Goal: Task Accomplishment & Management: Use online tool/utility

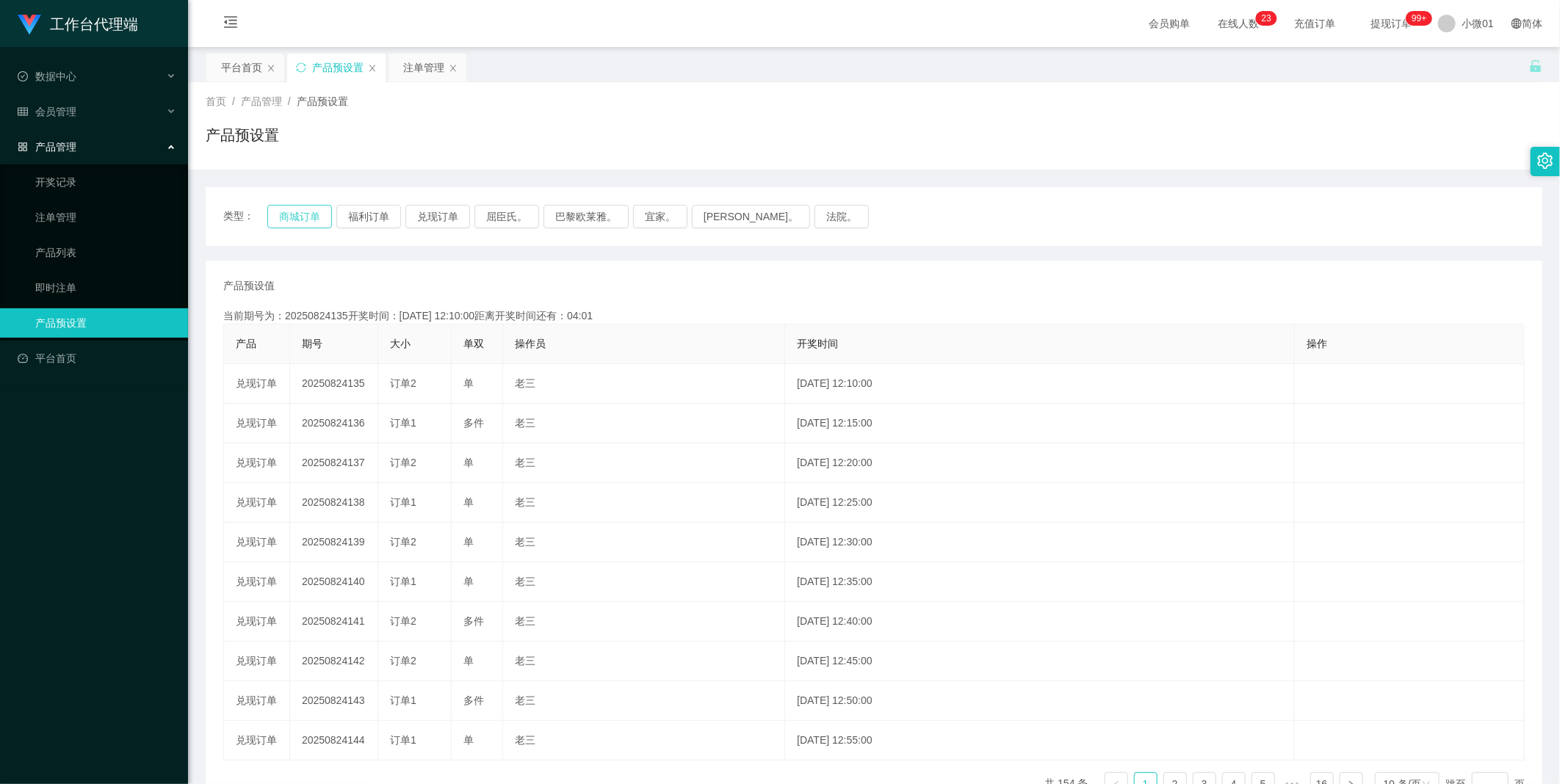
click at [316, 207] on button "商城订单" at bounding box center [299, 217] width 65 height 24
click at [302, 224] on button "商城订单" at bounding box center [299, 217] width 65 height 24
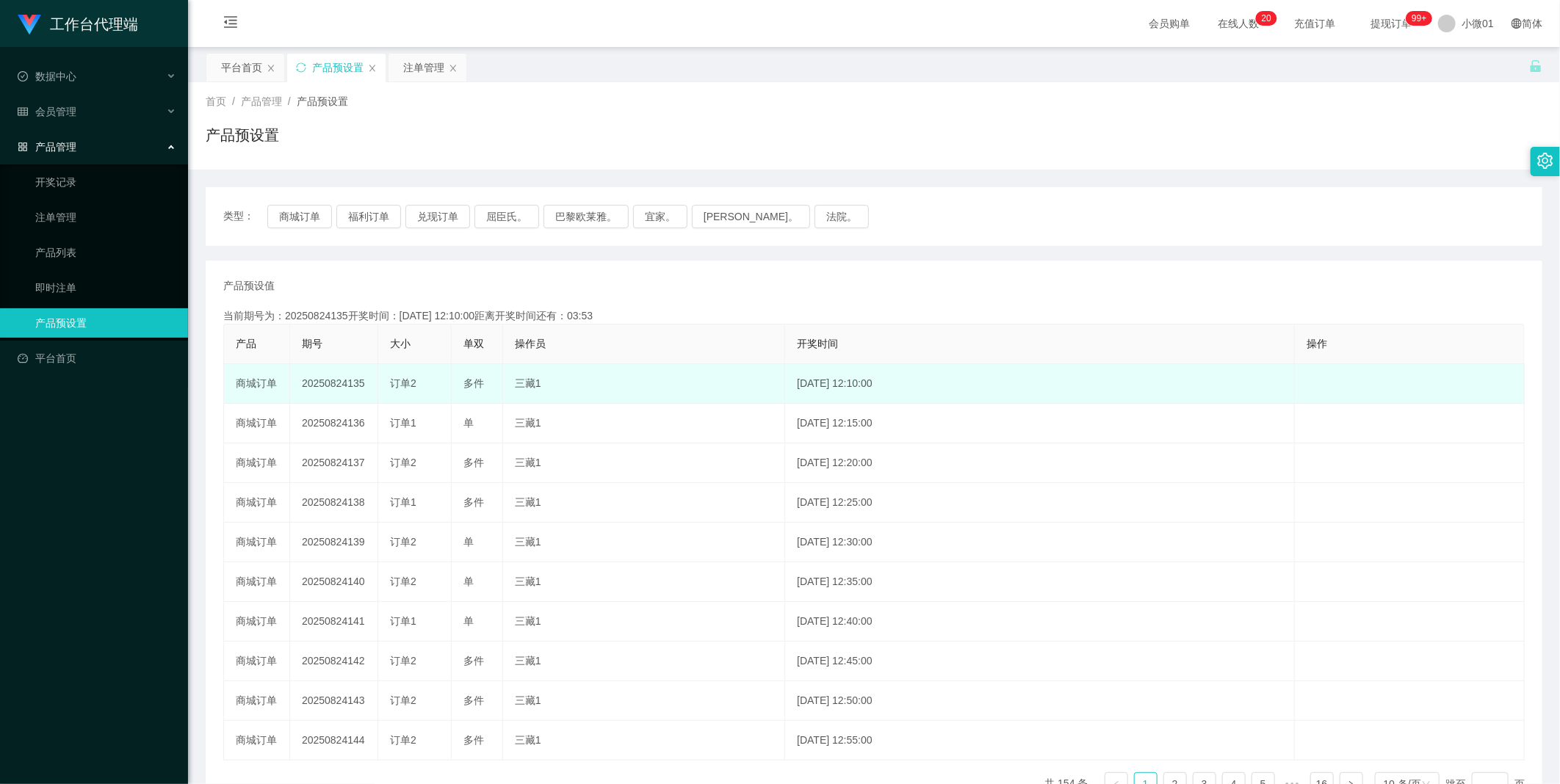
click at [321, 386] on td "20250824135" at bounding box center [334, 384] width 88 height 40
copy td "20250824135"
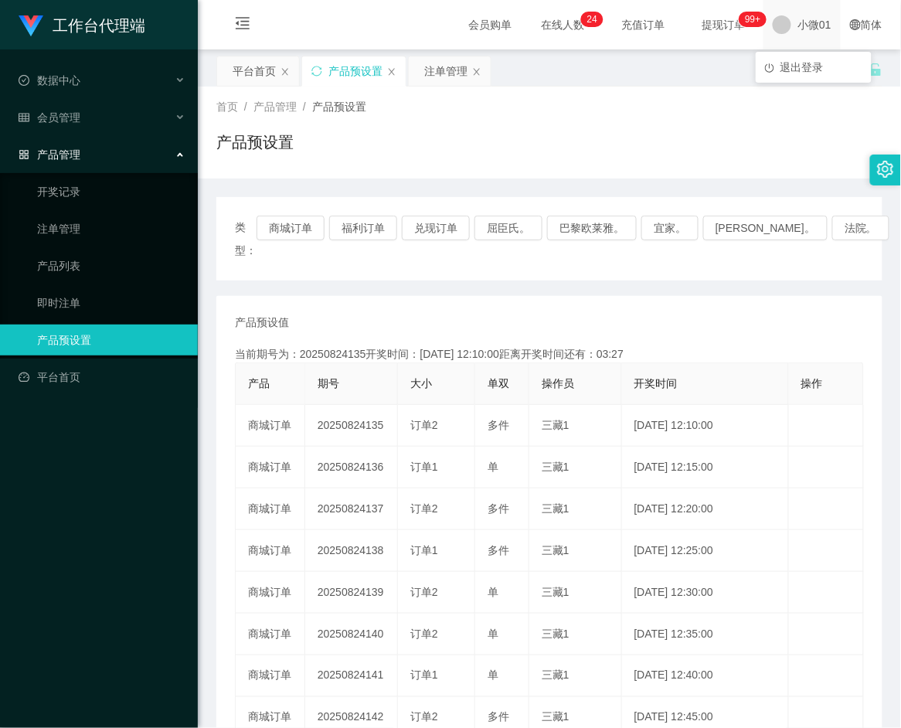
click at [812, 29] on span "小微01" at bounding box center [814, 24] width 34 height 49
click at [801, 63] on span "退出登录" at bounding box center [801, 67] width 43 height 12
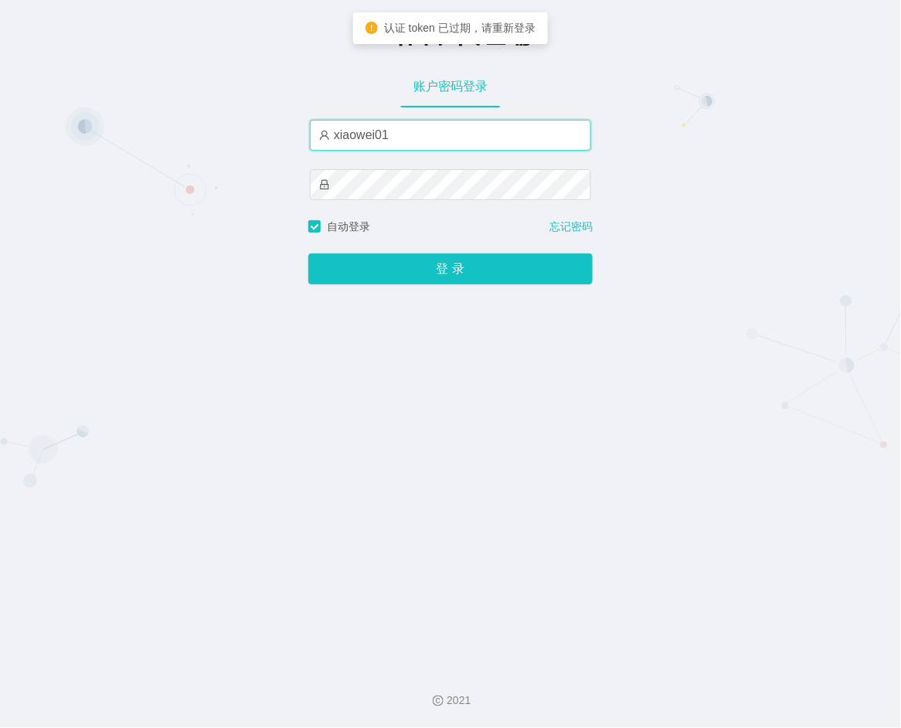
click at [389, 130] on input "xiaowei01" at bounding box center [450, 135] width 281 height 31
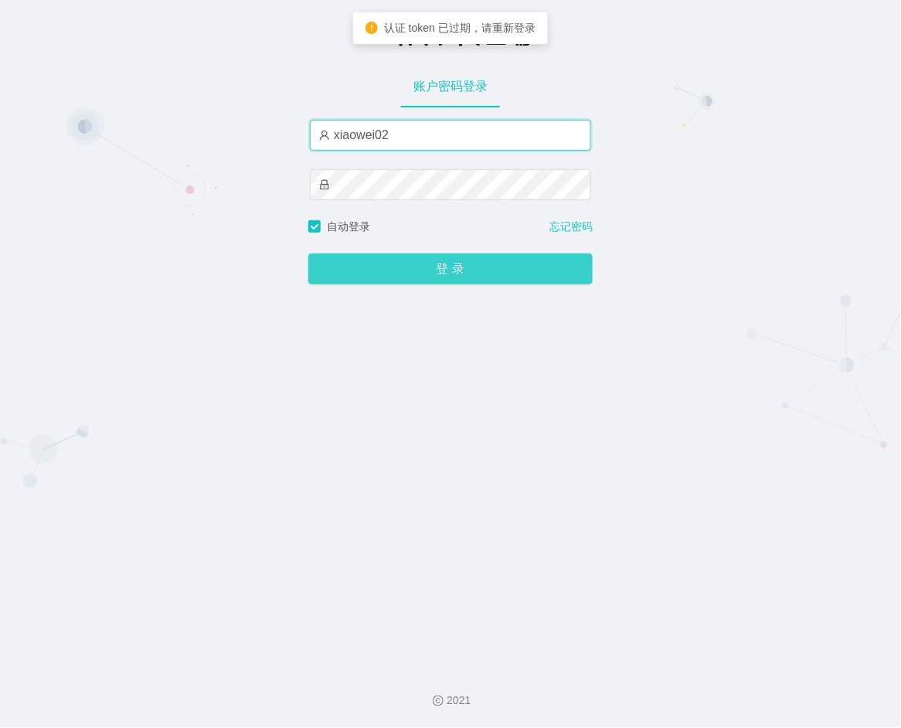
type input "xiaowei02"
click at [371, 257] on button "登 录" at bounding box center [450, 268] width 284 height 31
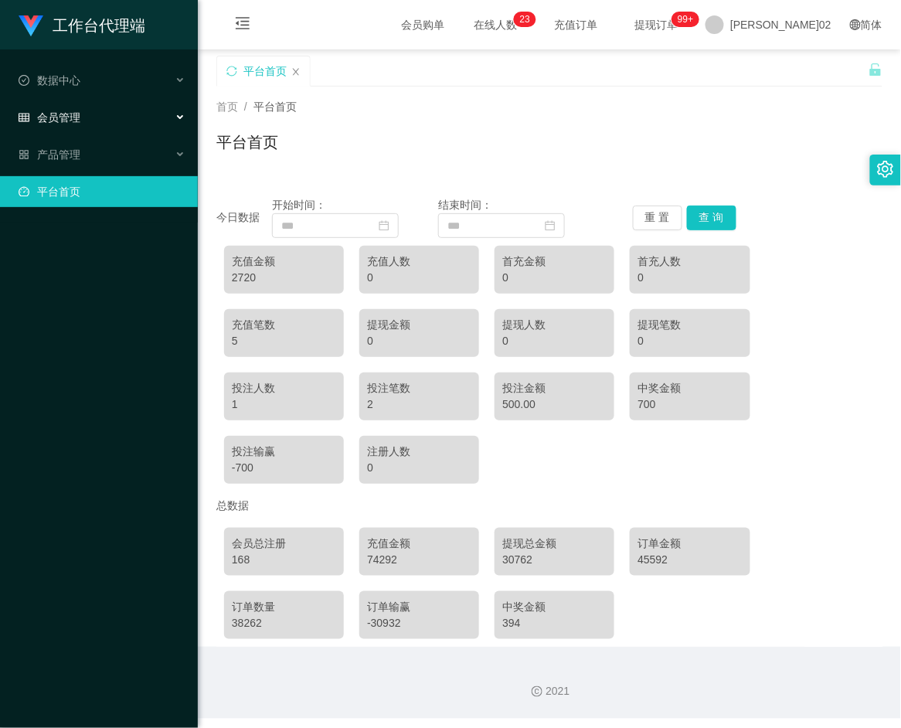
click at [104, 121] on div "会员管理" at bounding box center [99, 117] width 198 height 31
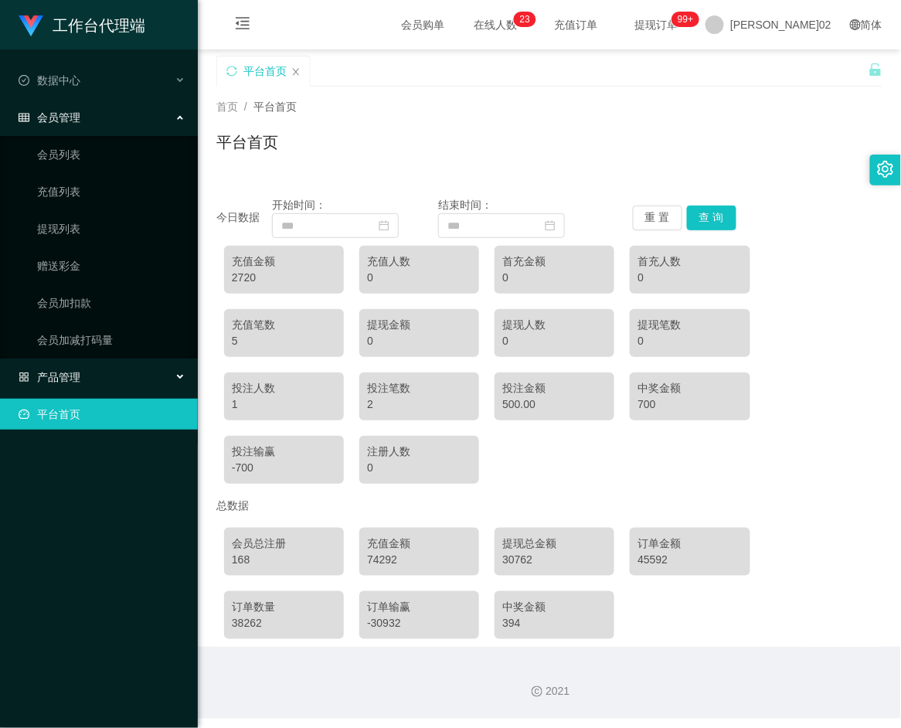
click at [57, 376] on font "产品管理" at bounding box center [58, 377] width 43 height 12
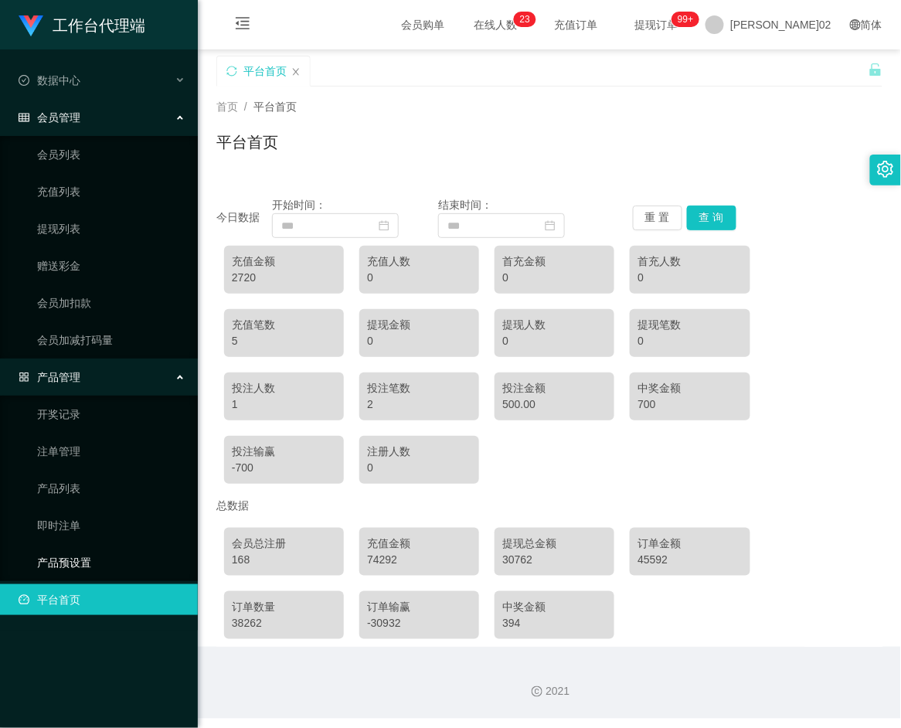
click at [56, 574] on link "产品预设置" at bounding box center [111, 562] width 148 height 31
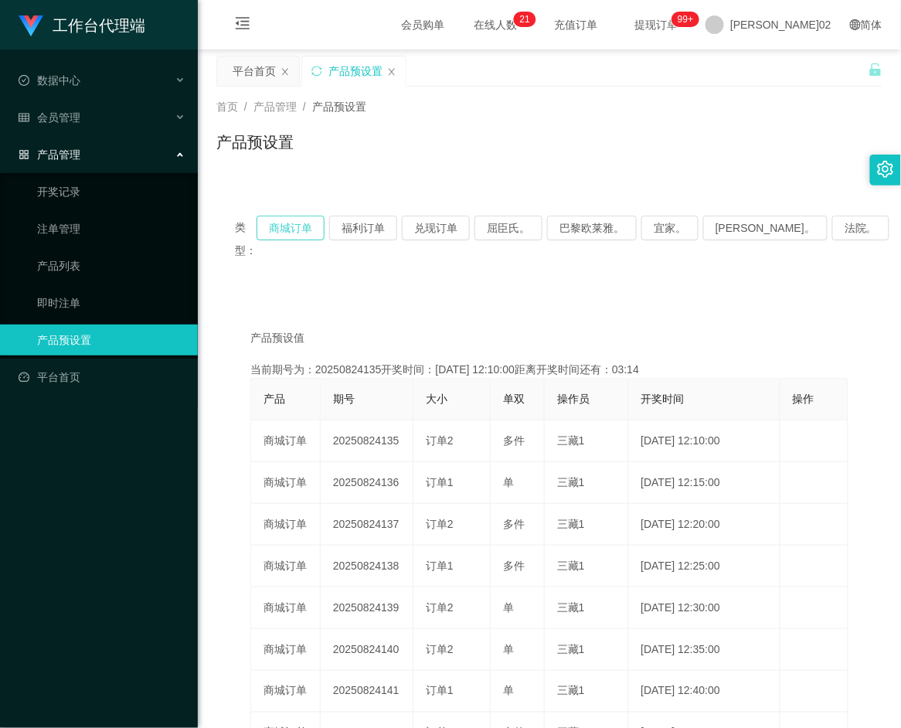
click at [317, 230] on button "商城订单" at bounding box center [291, 228] width 68 height 25
click at [53, 224] on link "注单管理" at bounding box center [111, 228] width 148 height 31
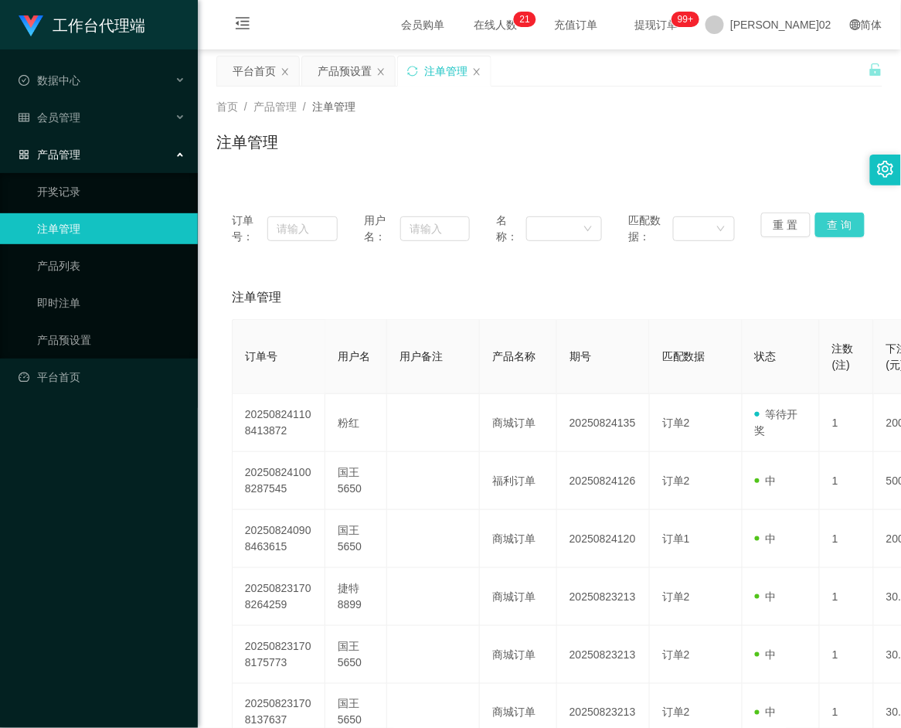
click at [836, 219] on button "查 询" at bounding box center [839, 224] width 49 height 25
click at [836, 219] on div "重 置 查 询" at bounding box center [814, 228] width 106 height 32
click at [836, 219] on button "查 询" at bounding box center [839, 224] width 49 height 25
click at [836, 219] on button "查 询" at bounding box center [848, 224] width 66 height 25
click at [827, 221] on button "查 询" at bounding box center [839, 224] width 49 height 25
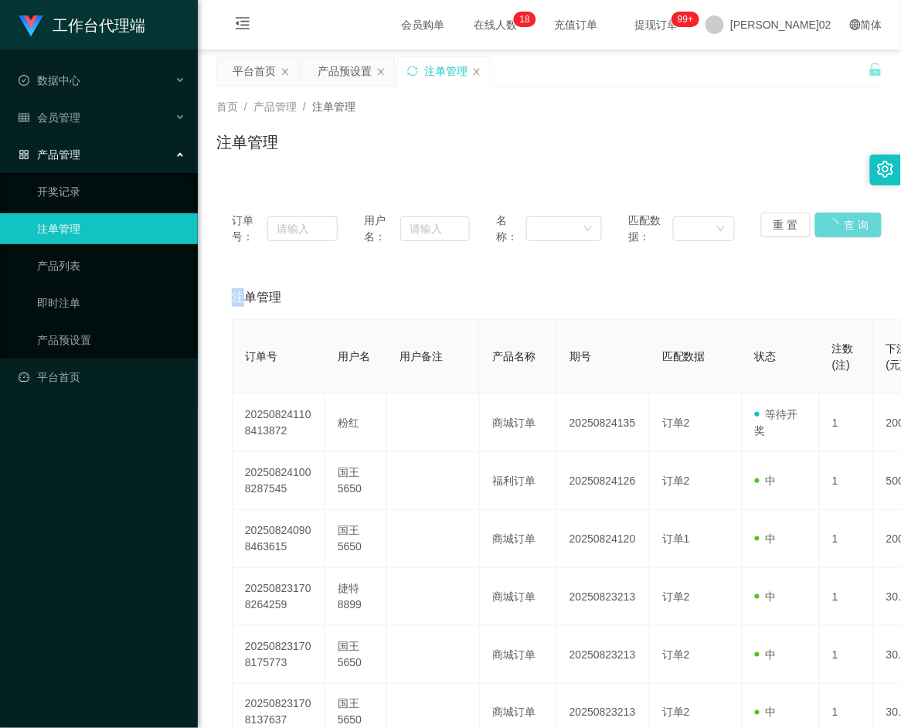
click at [827, 221] on div "重 置 查 询" at bounding box center [814, 228] width 106 height 32
